Goal: Task Accomplishment & Management: Use online tool/utility

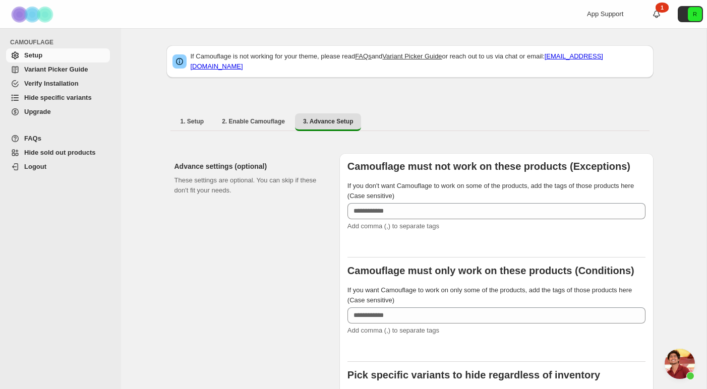
scroll to position [395, 0]
click at [62, 99] on span "Hide specific variants" at bounding box center [58, 98] width 68 height 8
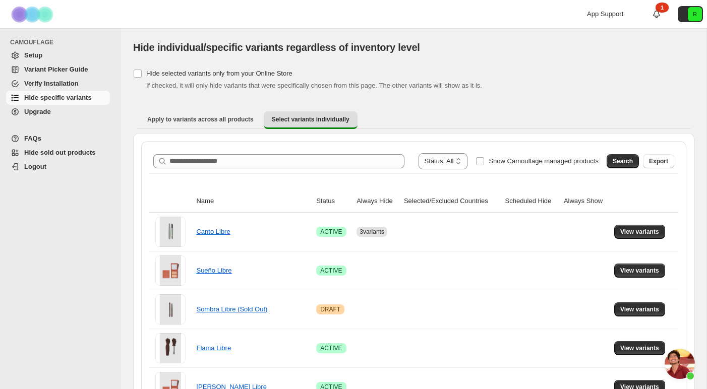
scroll to position [40, 0]
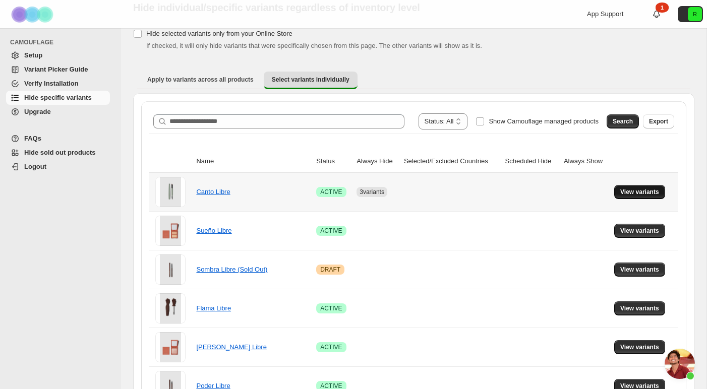
click at [653, 195] on span "View variants" at bounding box center [639, 192] width 39 height 8
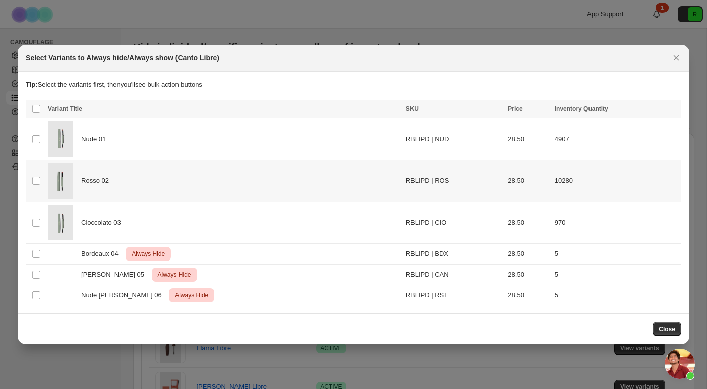
scroll to position [0, 0]
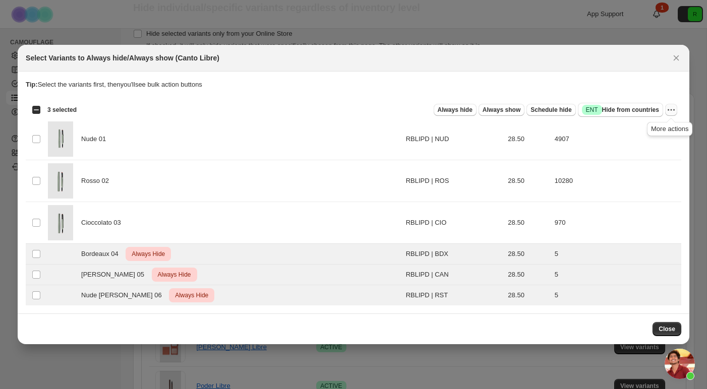
click at [673, 112] on icon "More actions" at bounding box center [671, 110] width 10 height 10
click at [653, 129] on span "Undo always hide" at bounding box center [634, 130] width 73 height 10
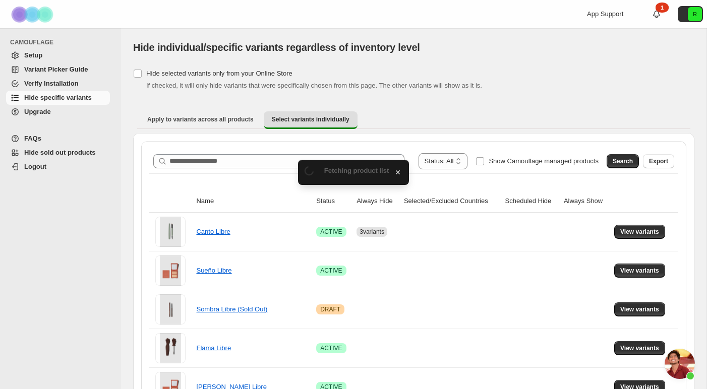
scroll to position [40, 0]
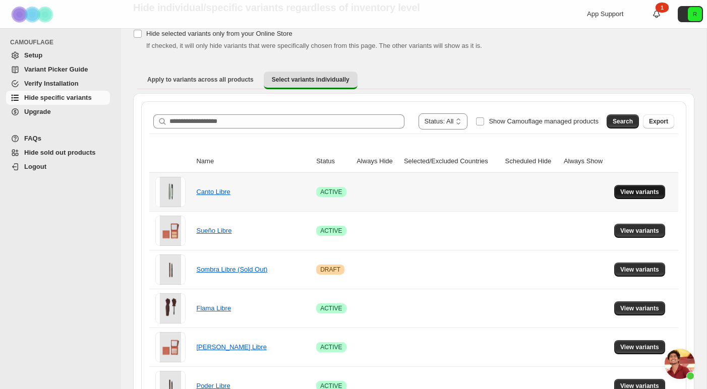
click at [641, 190] on span "View variants" at bounding box center [639, 192] width 39 height 8
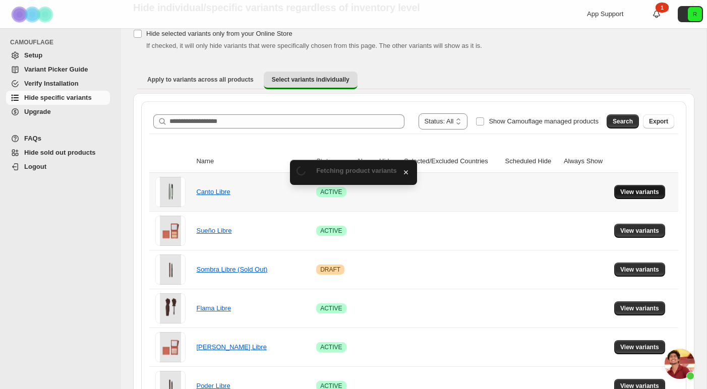
scroll to position [0, 0]
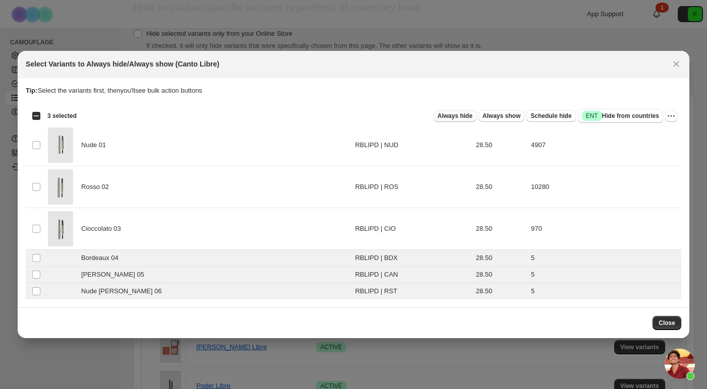
click at [450, 118] on span "Always hide" at bounding box center [455, 116] width 35 height 8
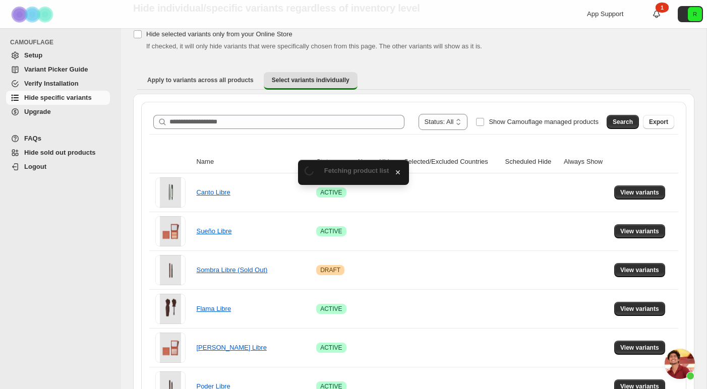
scroll to position [40, 0]
